Goal: Download file/media

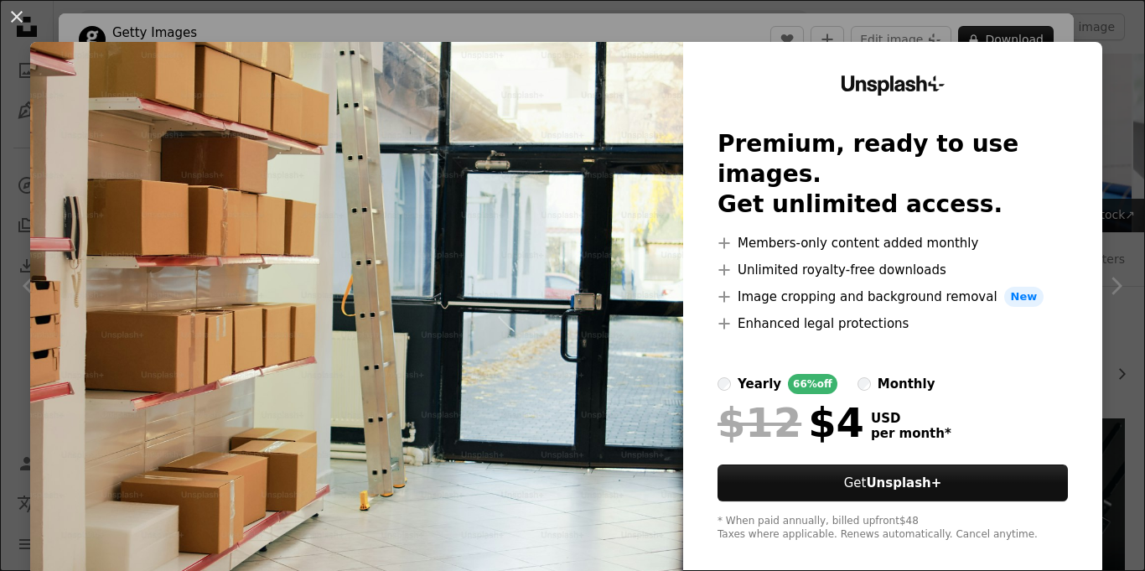
scroll to position [313, 0]
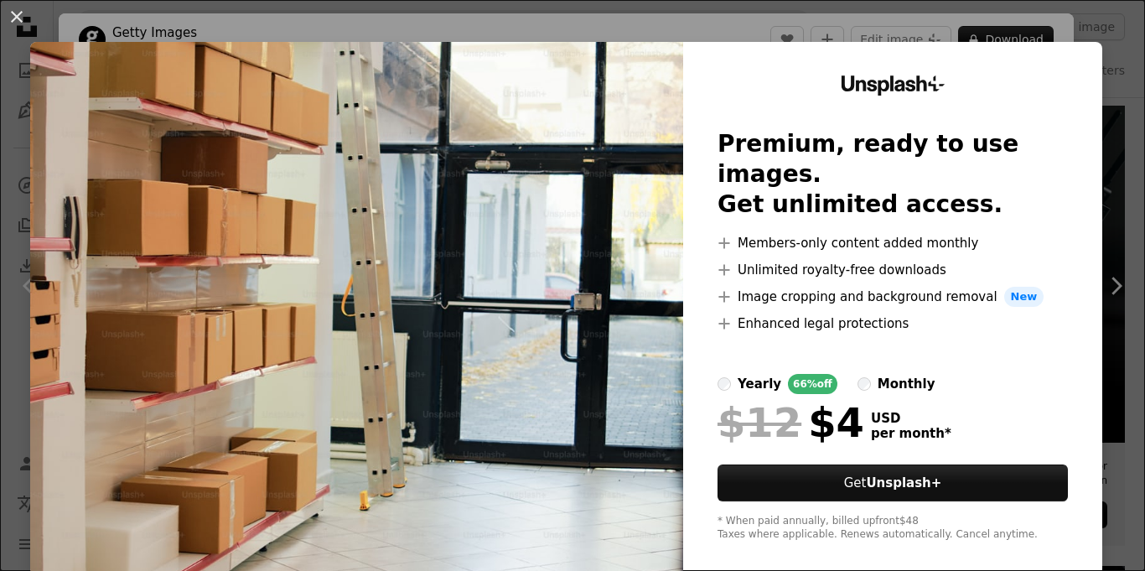
click at [1098, 39] on div "An X shape Unsplash+ Premium, ready to use images. Get unlimited access. A plus…" at bounding box center [572, 285] width 1145 height 571
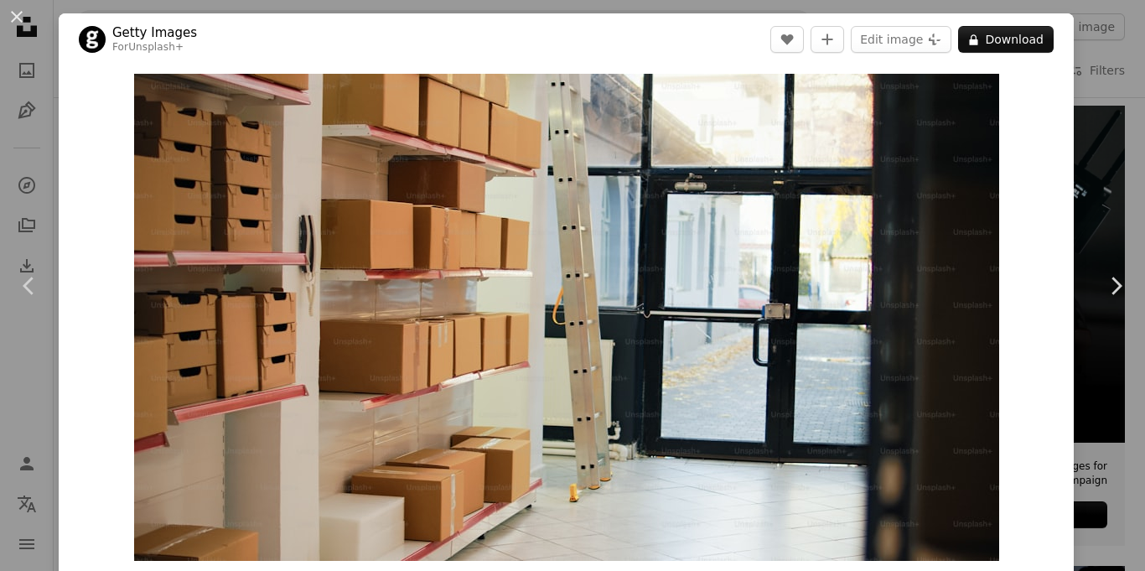
click at [1098, 39] on div "An X shape Chevron left Chevron right Getty Images For Unsplash+ A heart A plus…" at bounding box center [572, 285] width 1145 height 571
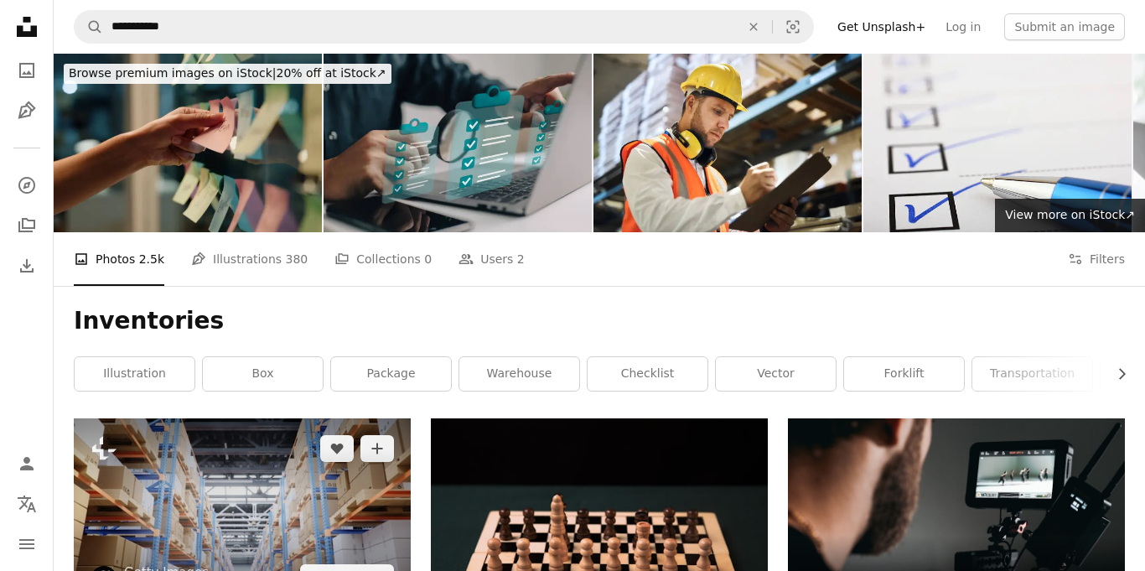
click at [298, 418] on img at bounding box center [242, 512] width 337 height 189
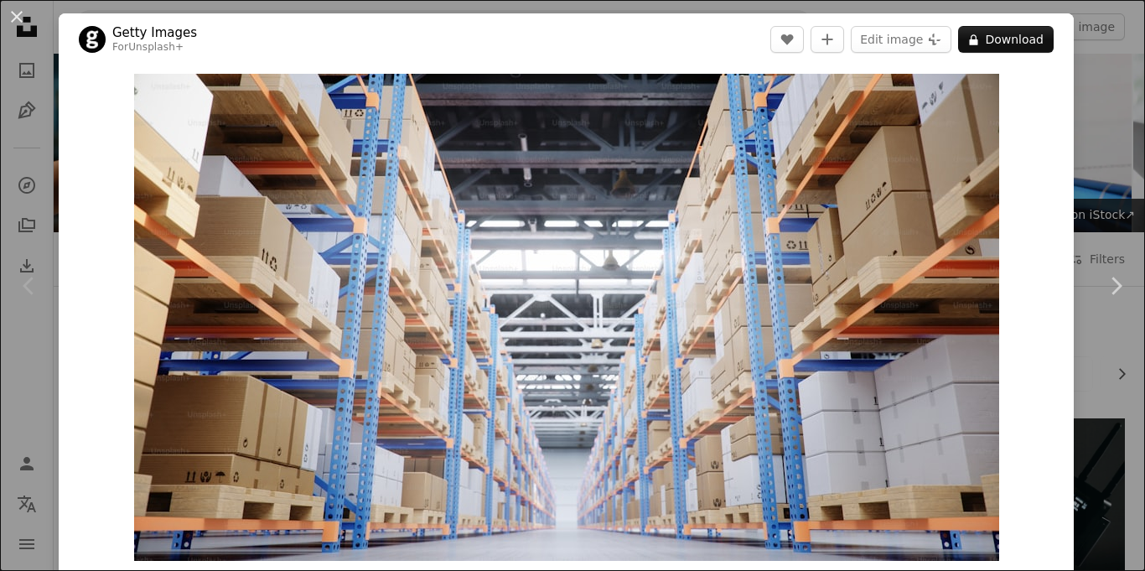
click at [1127, 111] on div "An X shape Chevron left Chevron right Getty Images For Unsplash+ A heart A plus…" at bounding box center [572, 285] width 1145 height 571
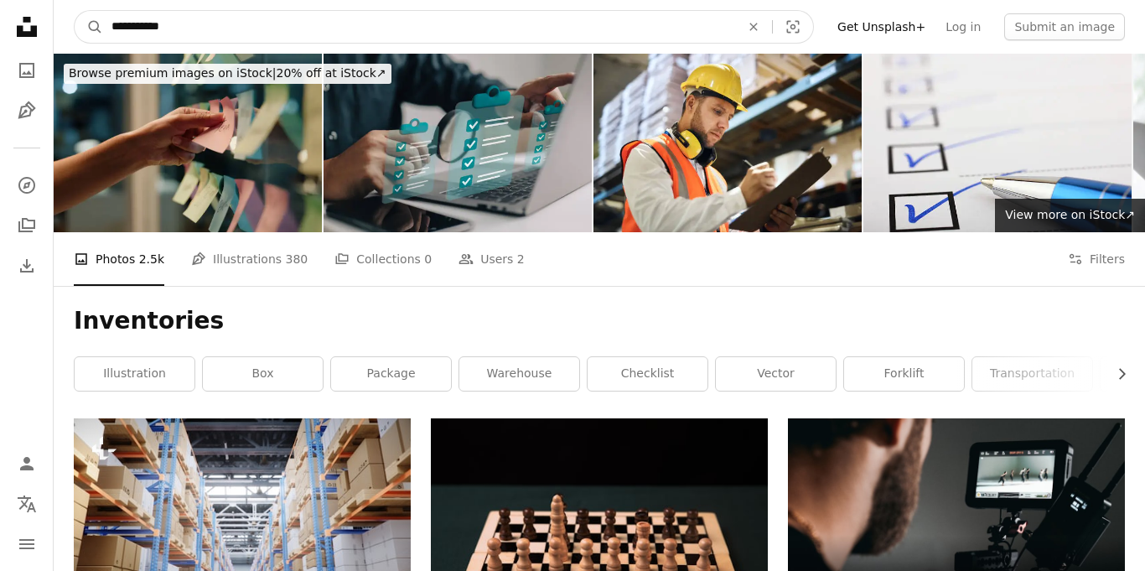
click at [189, 25] on input "**********" at bounding box center [419, 27] width 632 height 32
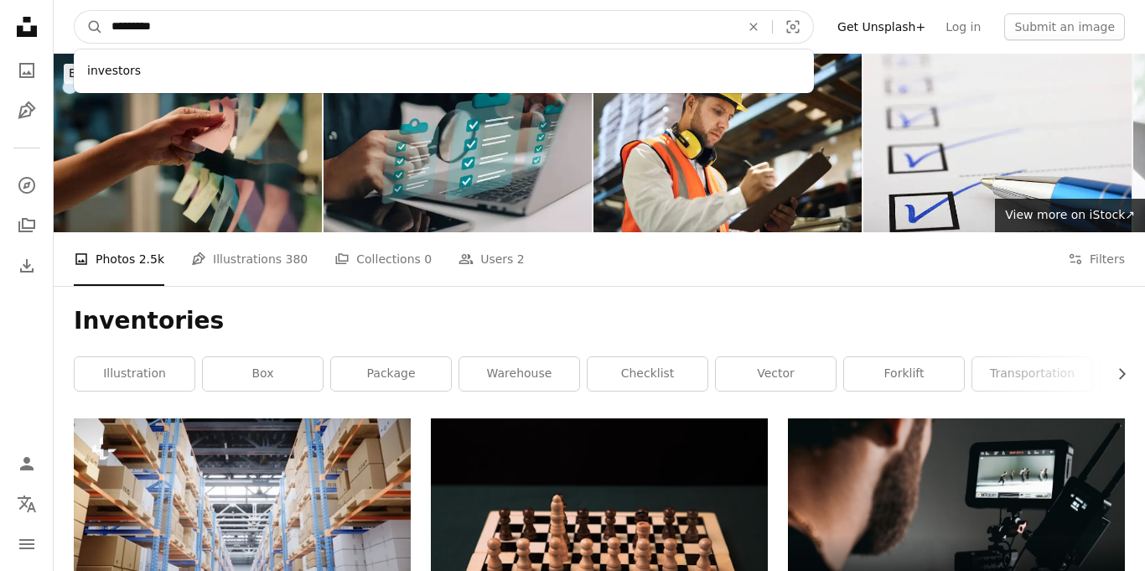
type input "*********"
click at [75, 11] on button "A magnifying glass" at bounding box center [89, 27] width 28 height 32
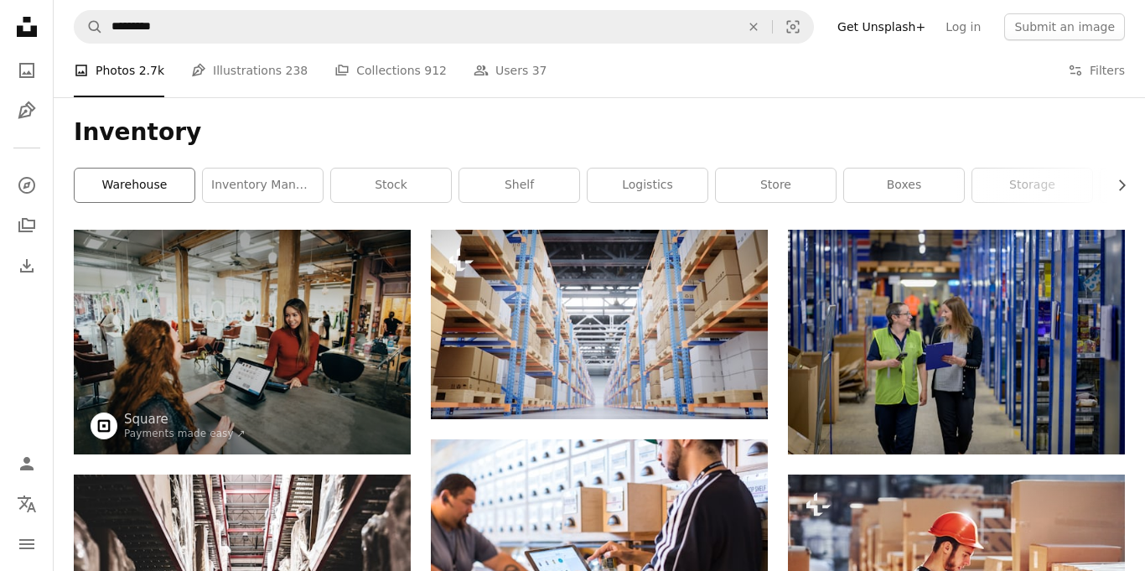
click at [147, 179] on link "warehouse" at bounding box center [135, 185] width 120 height 34
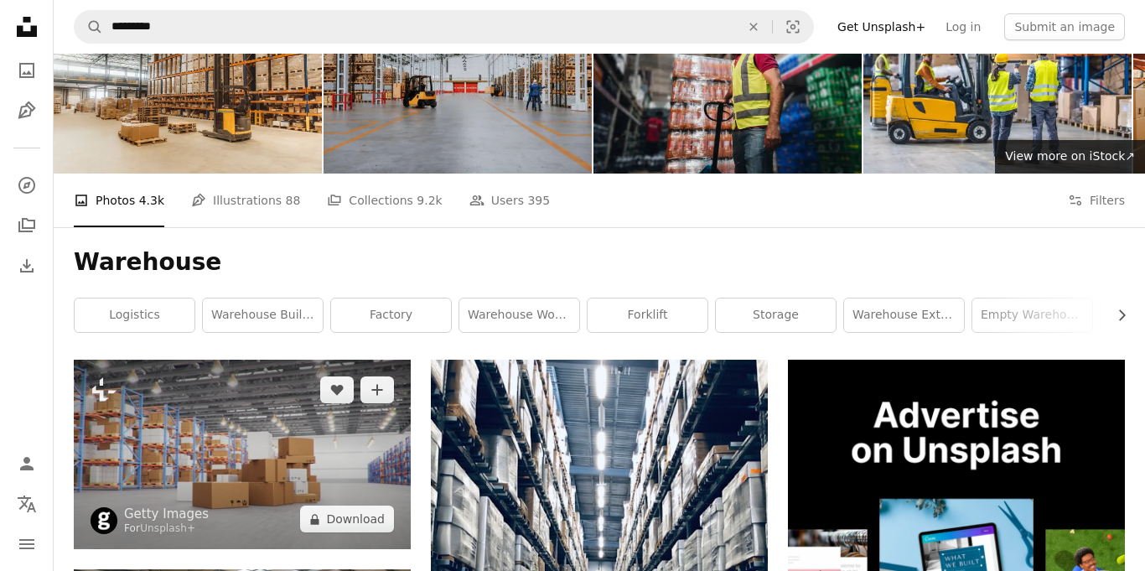
scroll to position [22, 0]
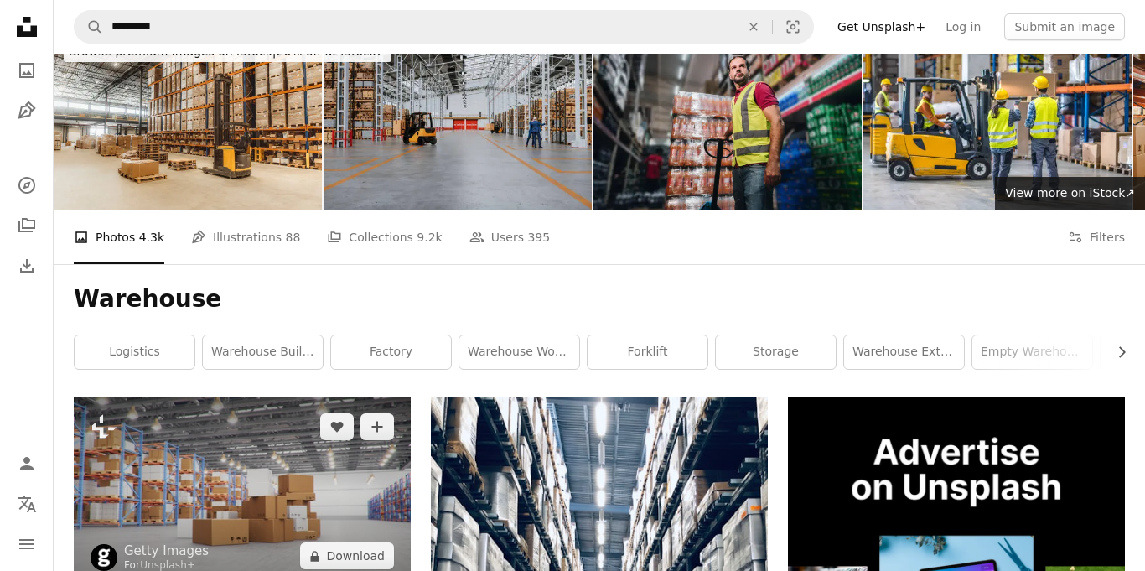
click at [241, 396] on img at bounding box center [242, 490] width 337 height 189
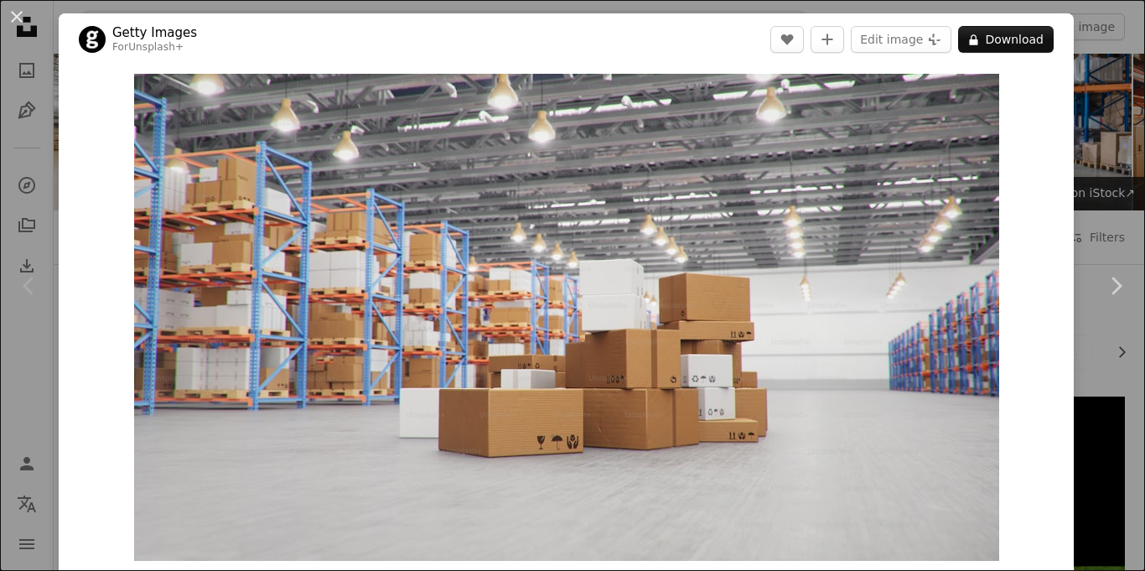
click at [25, 127] on div "An X shape Chevron left Chevron right Getty Images For Unsplash+ A heart A plus…" at bounding box center [572, 285] width 1145 height 571
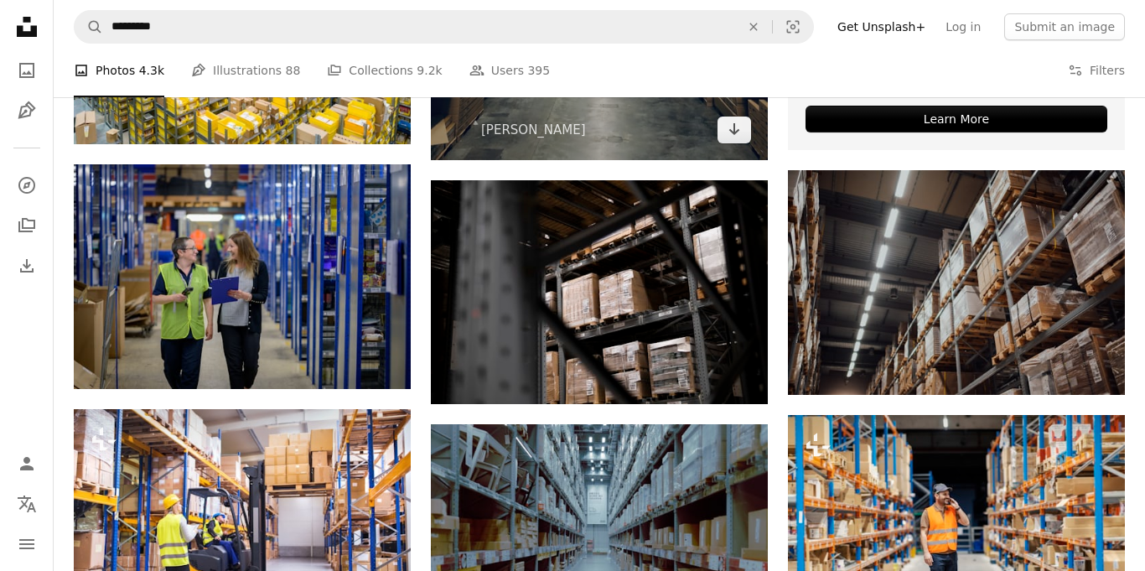
scroll to position [824, 0]
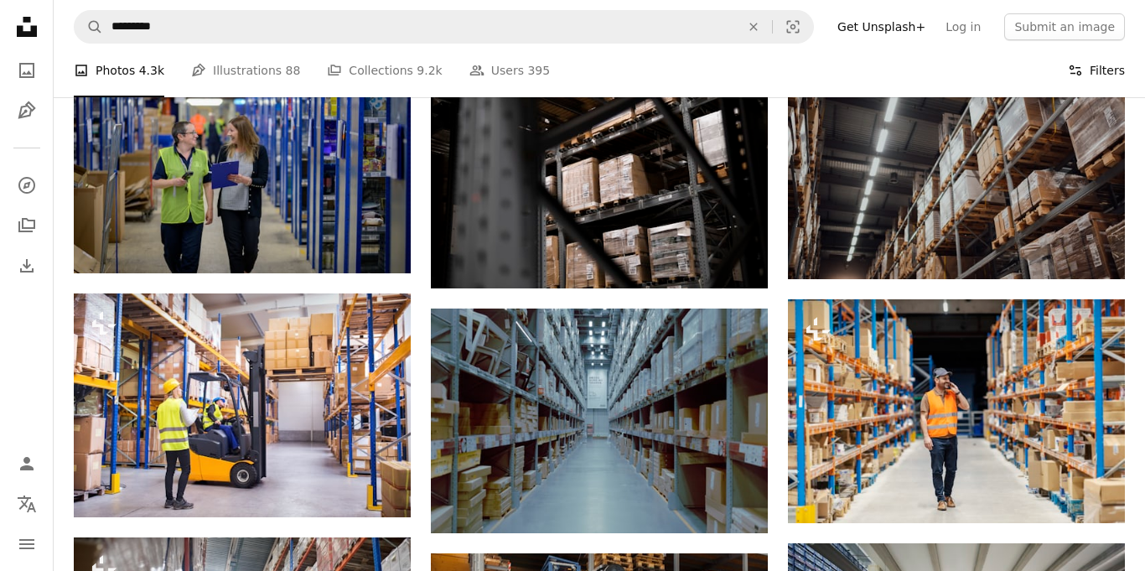
click at [1092, 65] on button "Filters Filters" at bounding box center [1096, 71] width 57 height 54
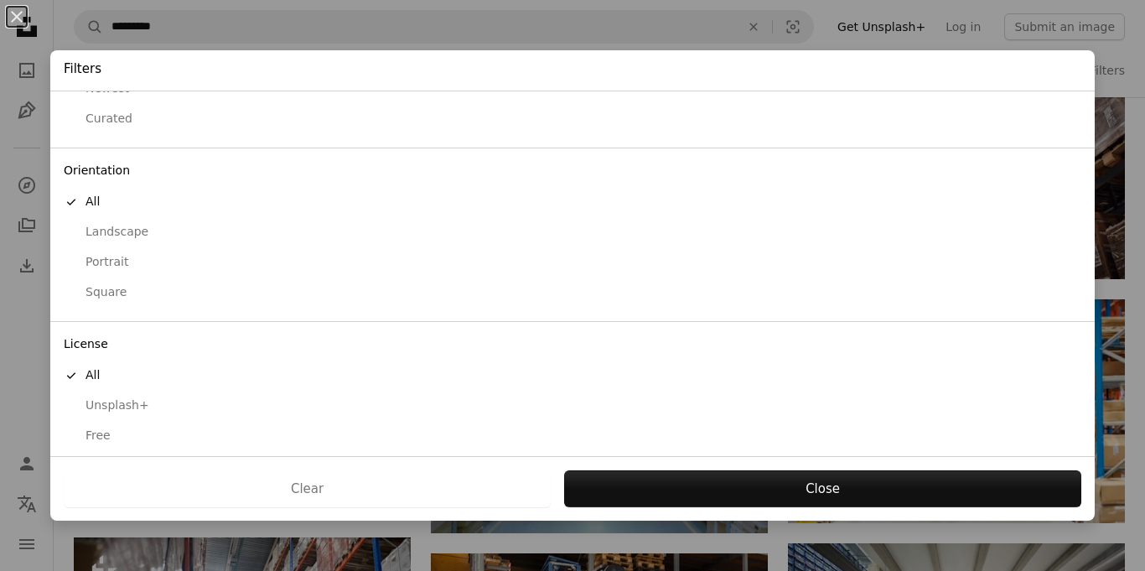
scroll to position [95, 0]
click at [101, 431] on div "Free" at bounding box center [572, 427] width 1017 height 17
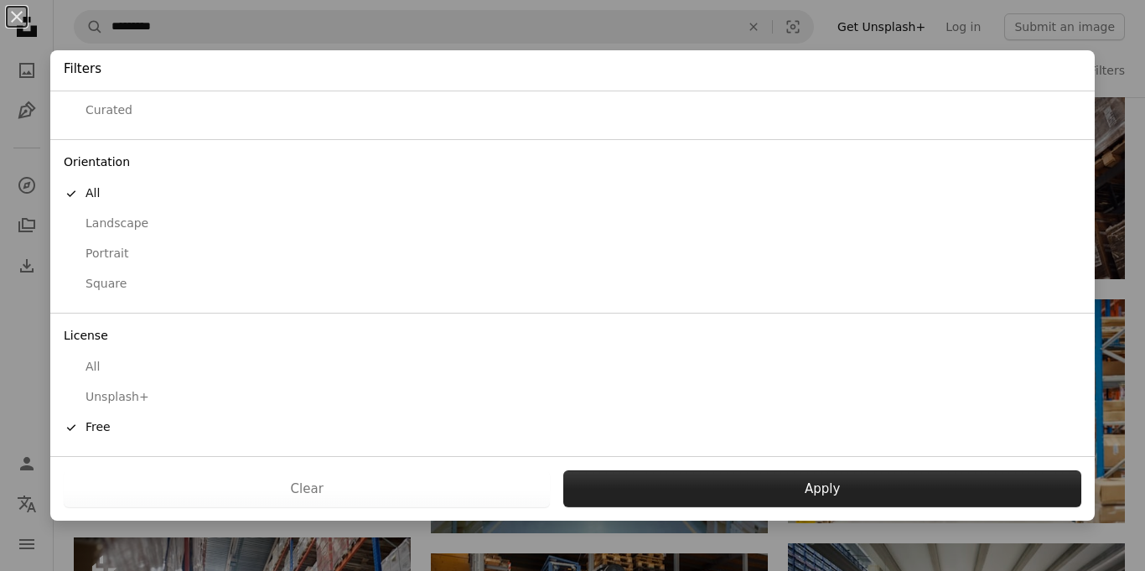
click at [789, 473] on button "Apply" at bounding box center [822, 488] width 518 height 37
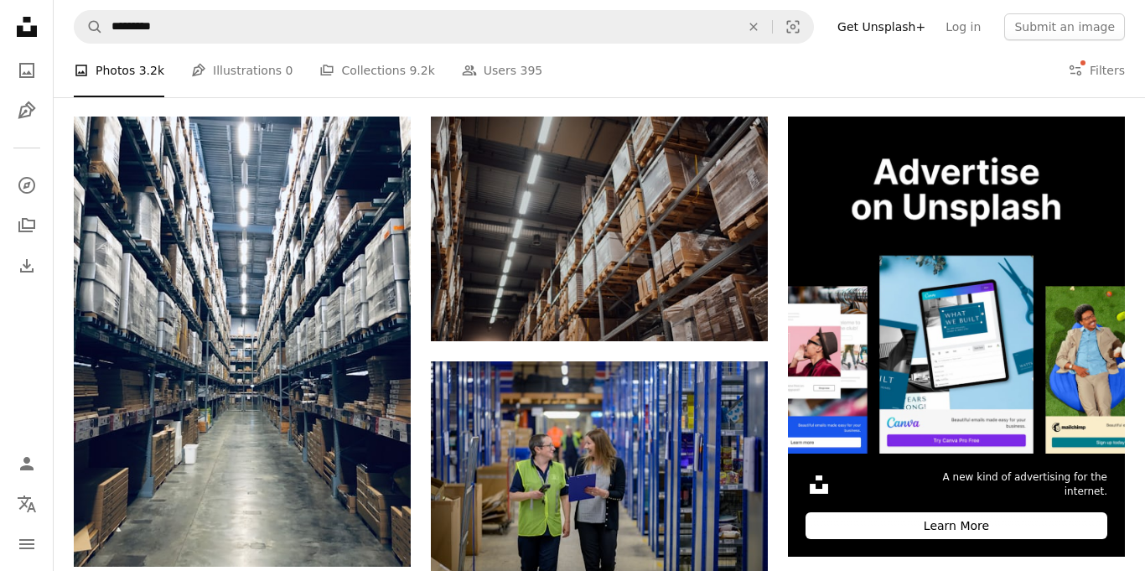
scroll to position [321, 0]
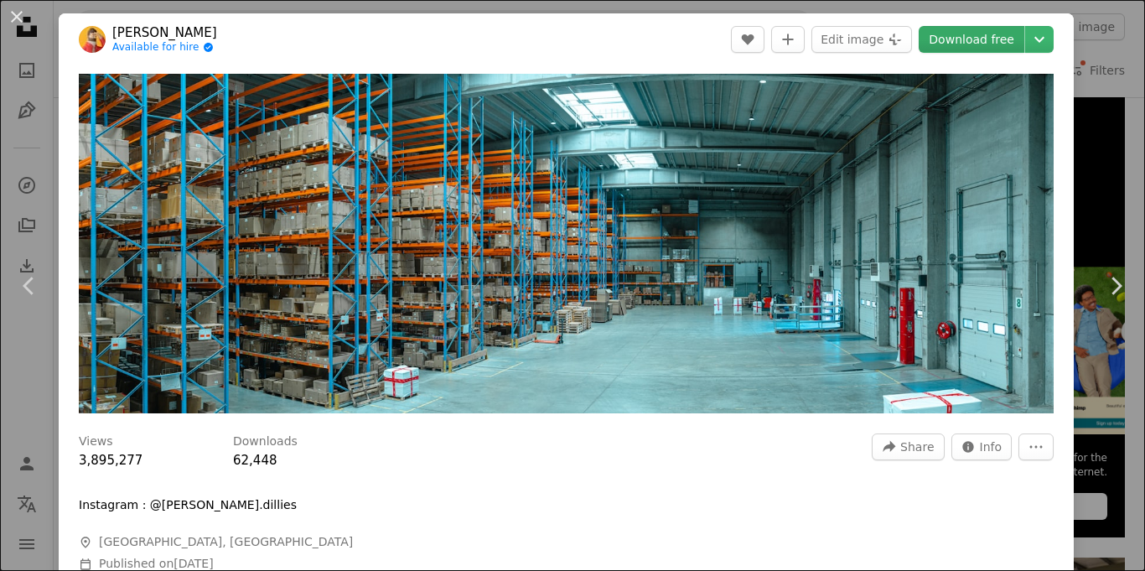
click at [981, 44] on link "Download free" at bounding box center [972, 39] width 106 height 27
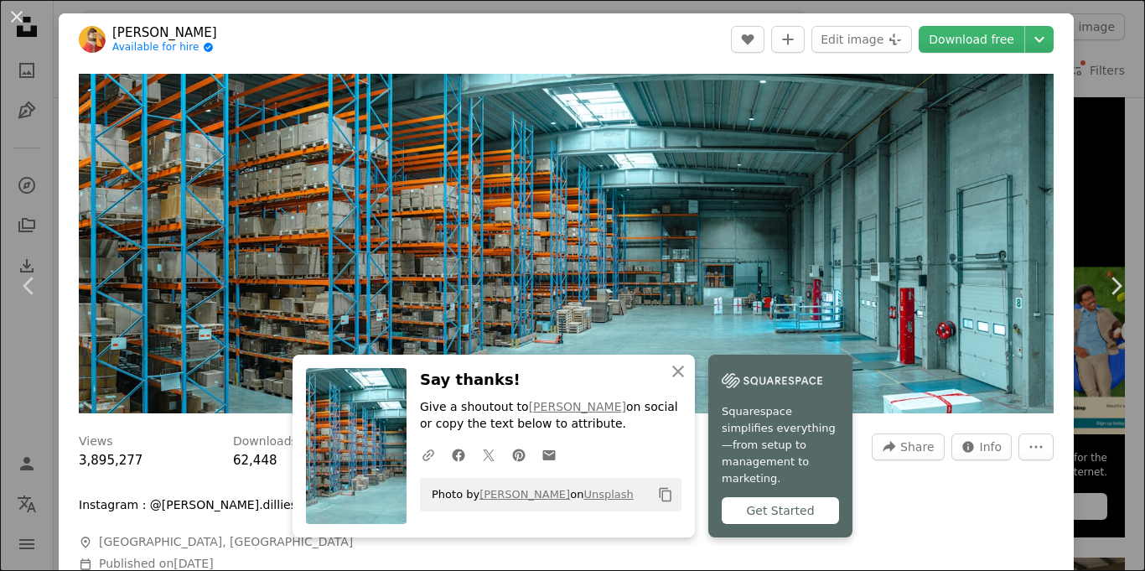
click at [39, 59] on div "An X shape Chevron left Chevron right An X shape Close Say thanks! Give a shout…" at bounding box center [572, 285] width 1145 height 571
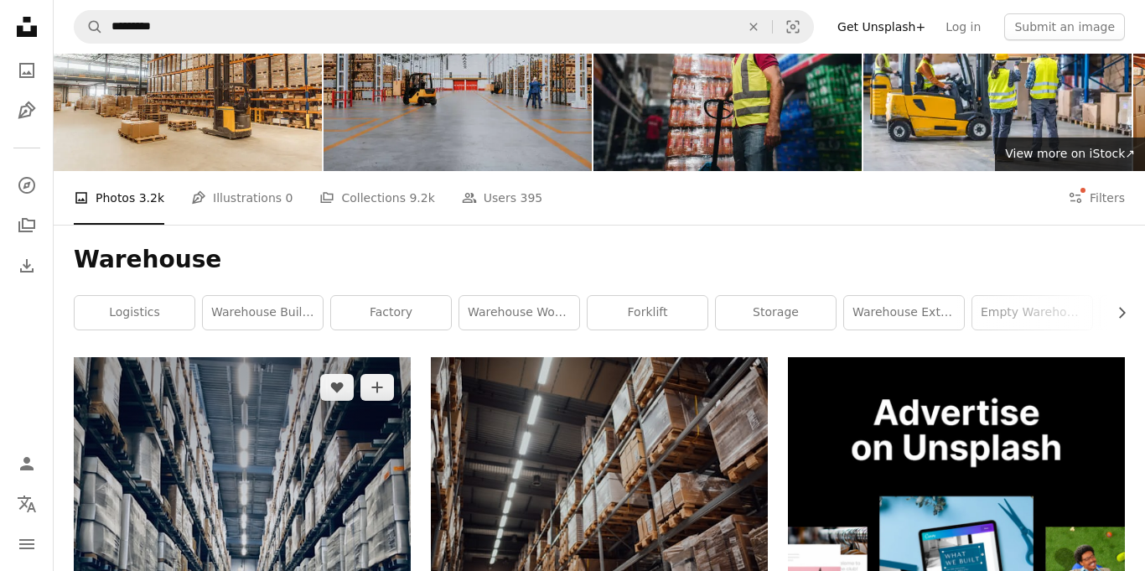
scroll to position [59, 0]
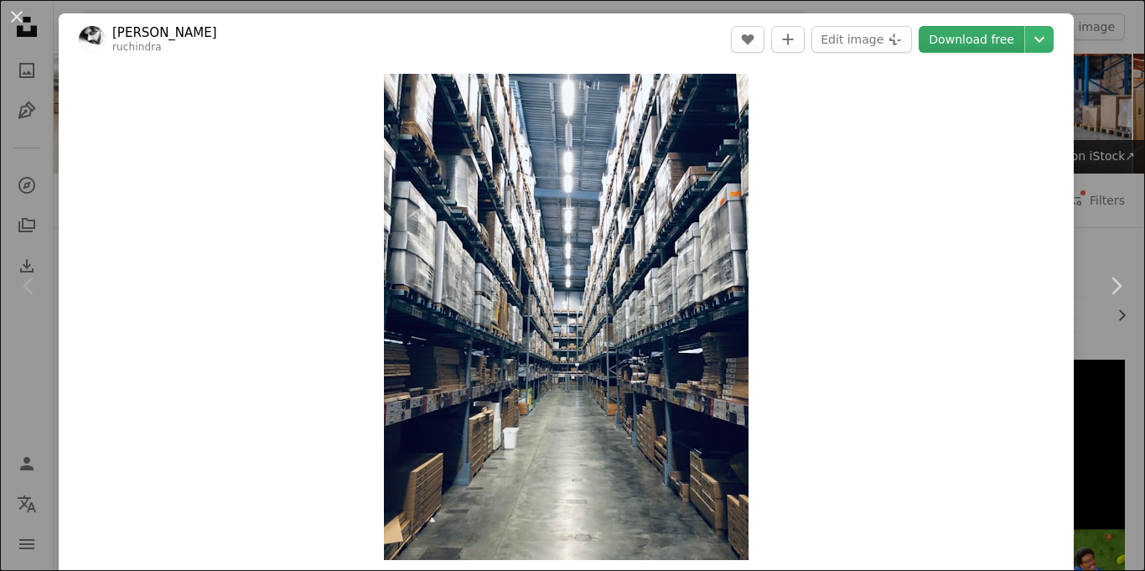
click at [1006, 45] on link "Download free" at bounding box center [972, 39] width 106 height 27
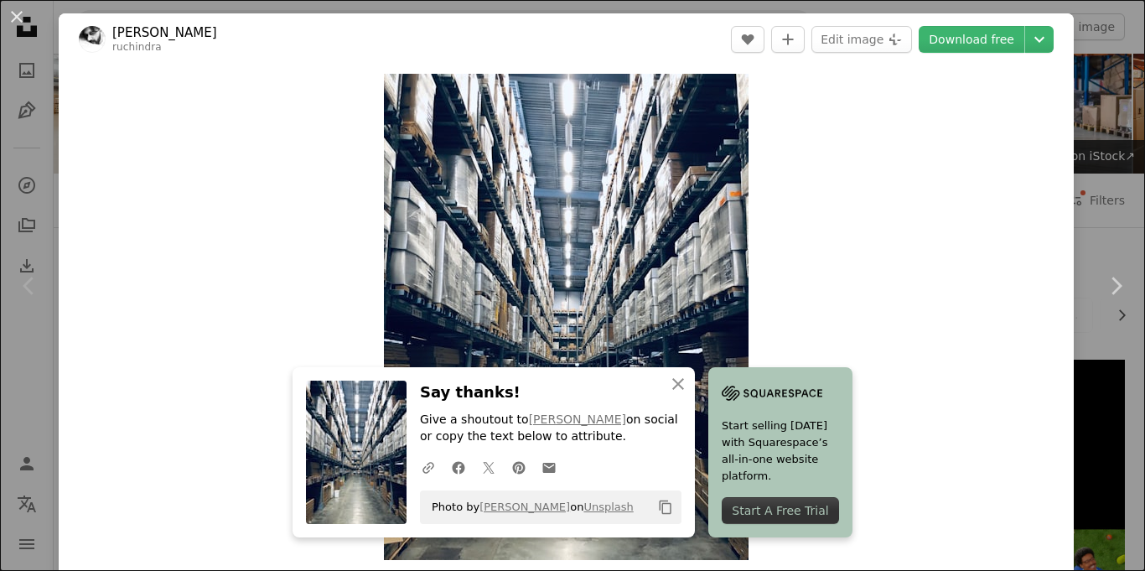
click at [1112, 144] on div "An X shape Chevron left Chevron right An X shape Close Say thanks! Give a shout…" at bounding box center [572, 285] width 1145 height 571
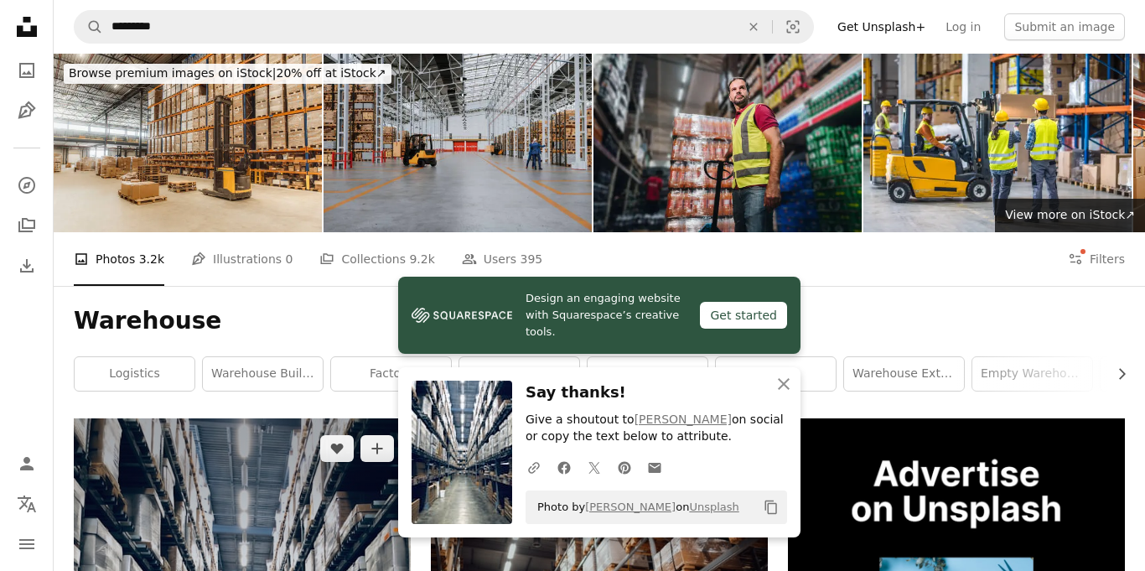
scroll to position [579, 0]
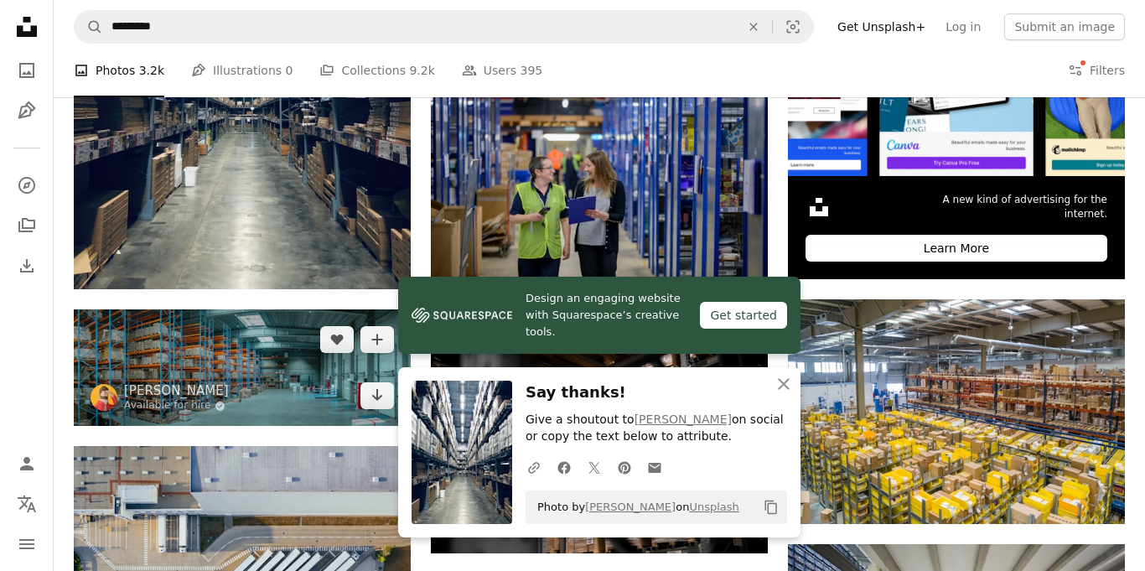
click at [226, 309] on img at bounding box center [242, 367] width 337 height 117
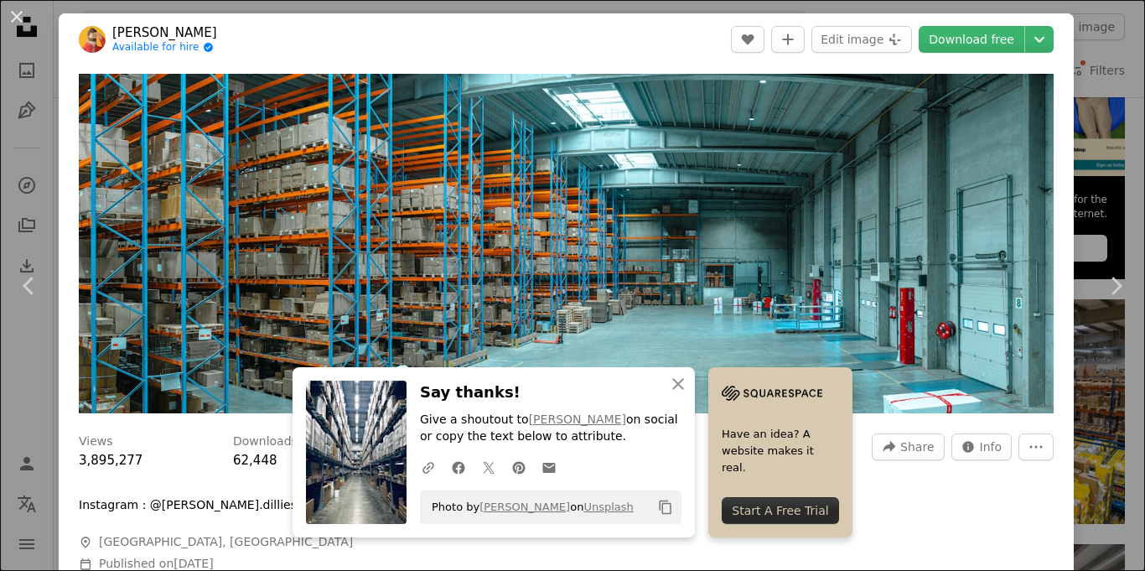
click at [662, 2] on div "An X shape Chevron left Chevron right An X shape Close Say thanks! Give a shout…" at bounding box center [572, 285] width 1145 height 571
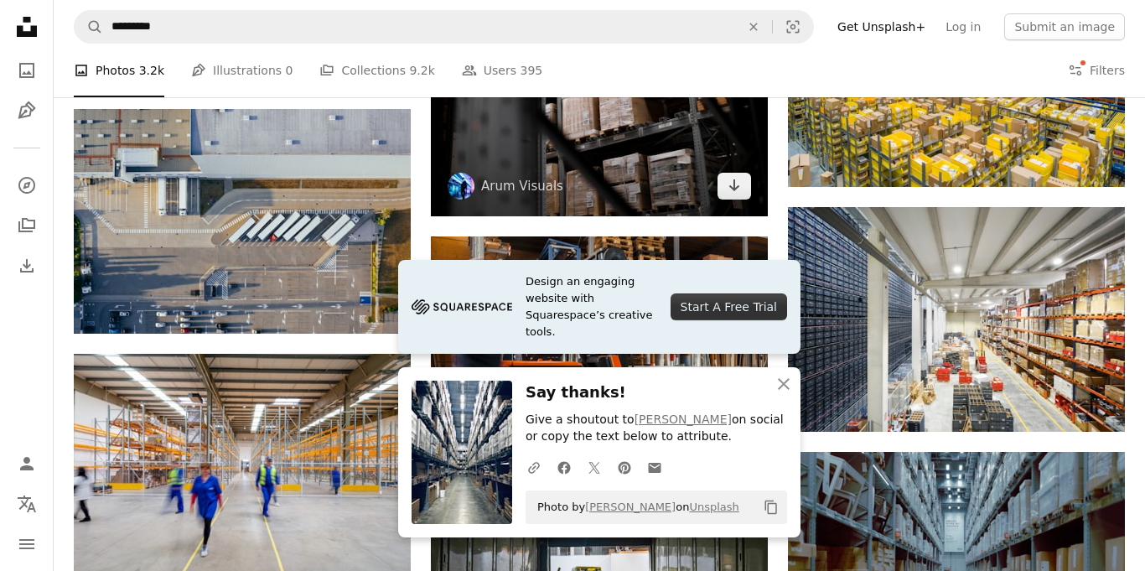
scroll to position [915, 0]
